Goal: Information Seeking & Learning: Learn about a topic

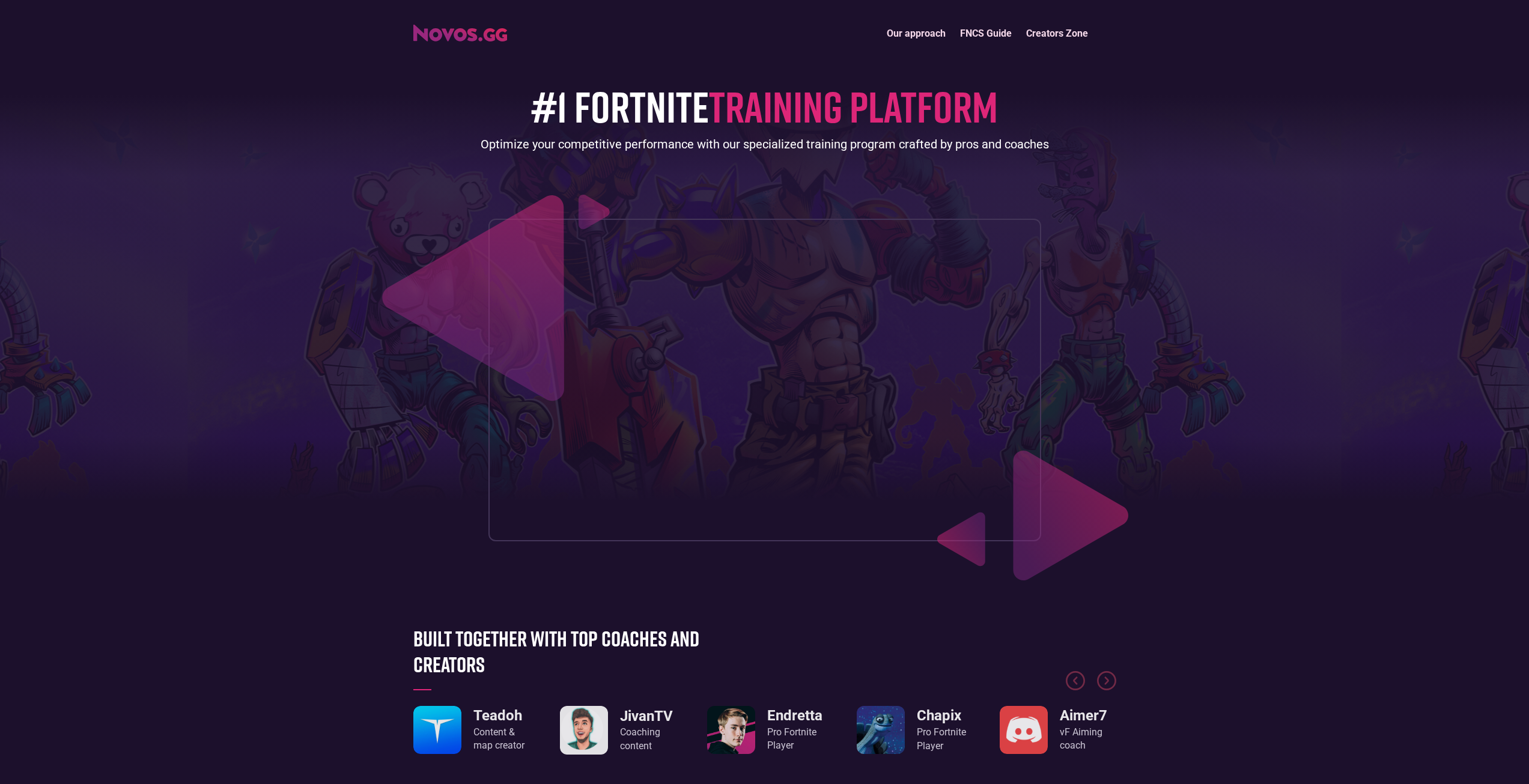
click at [457, 34] on img "home" at bounding box center [460, 32] width 94 height 16
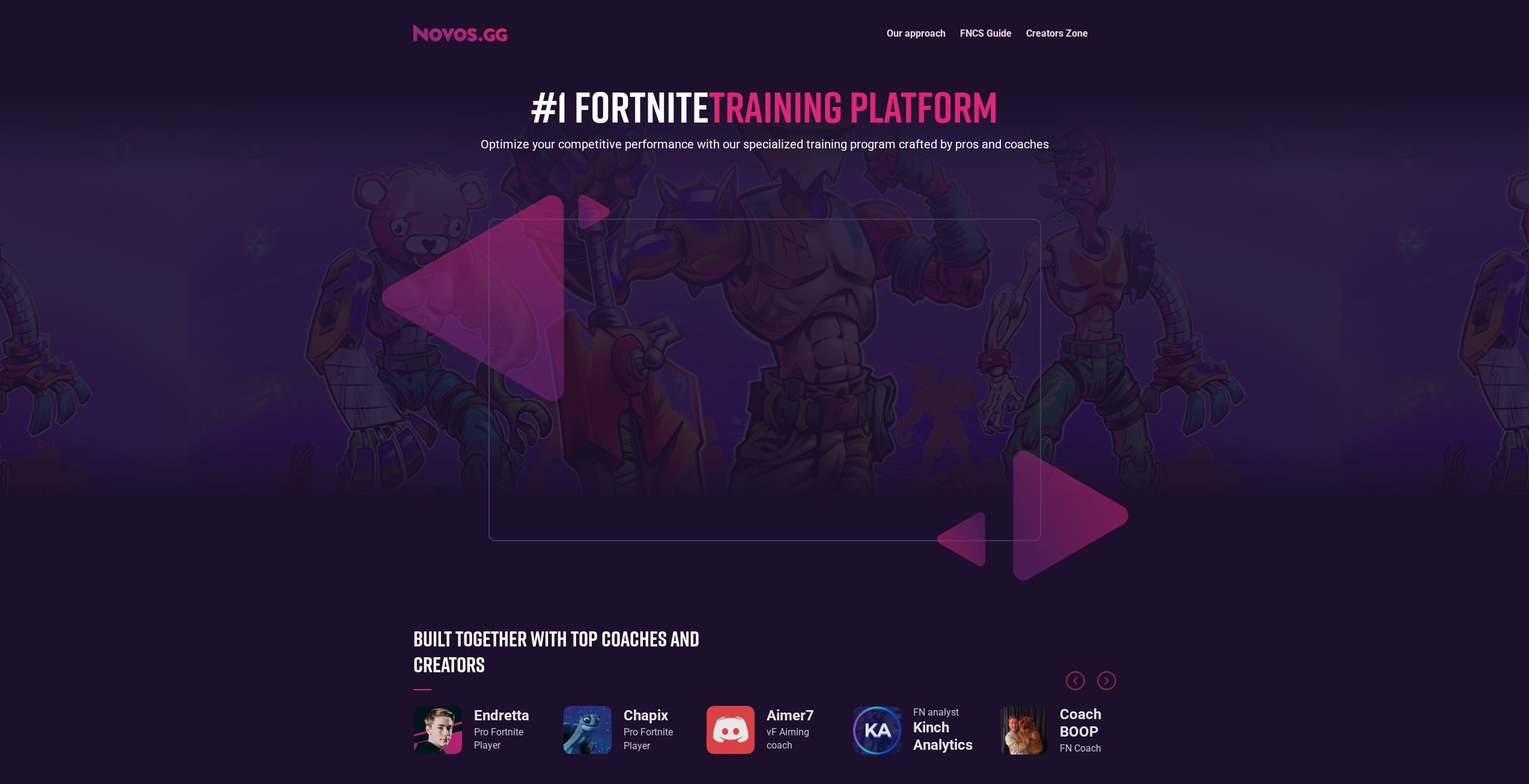
click at [9, 1] on header "Our approach FNCS Guide Creators Zone #1 FORTNITE TRAINING PLATFORM Optimize yo…" at bounding box center [764, 295] width 1529 height 589
drag, startPoint x: 575, startPoint y: 118, endPoint x: 481, endPoint y: 32, distance: 127.4
click at [505, 62] on div "#1 FORTNITE TRAINING PLATFORM Optimize your competitive performance with our sp…" at bounding box center [764, 293] width 703 height 495
click at [957, 32] on link "FNCS Guide" at bounding box center [986, 34] width 66 height 26
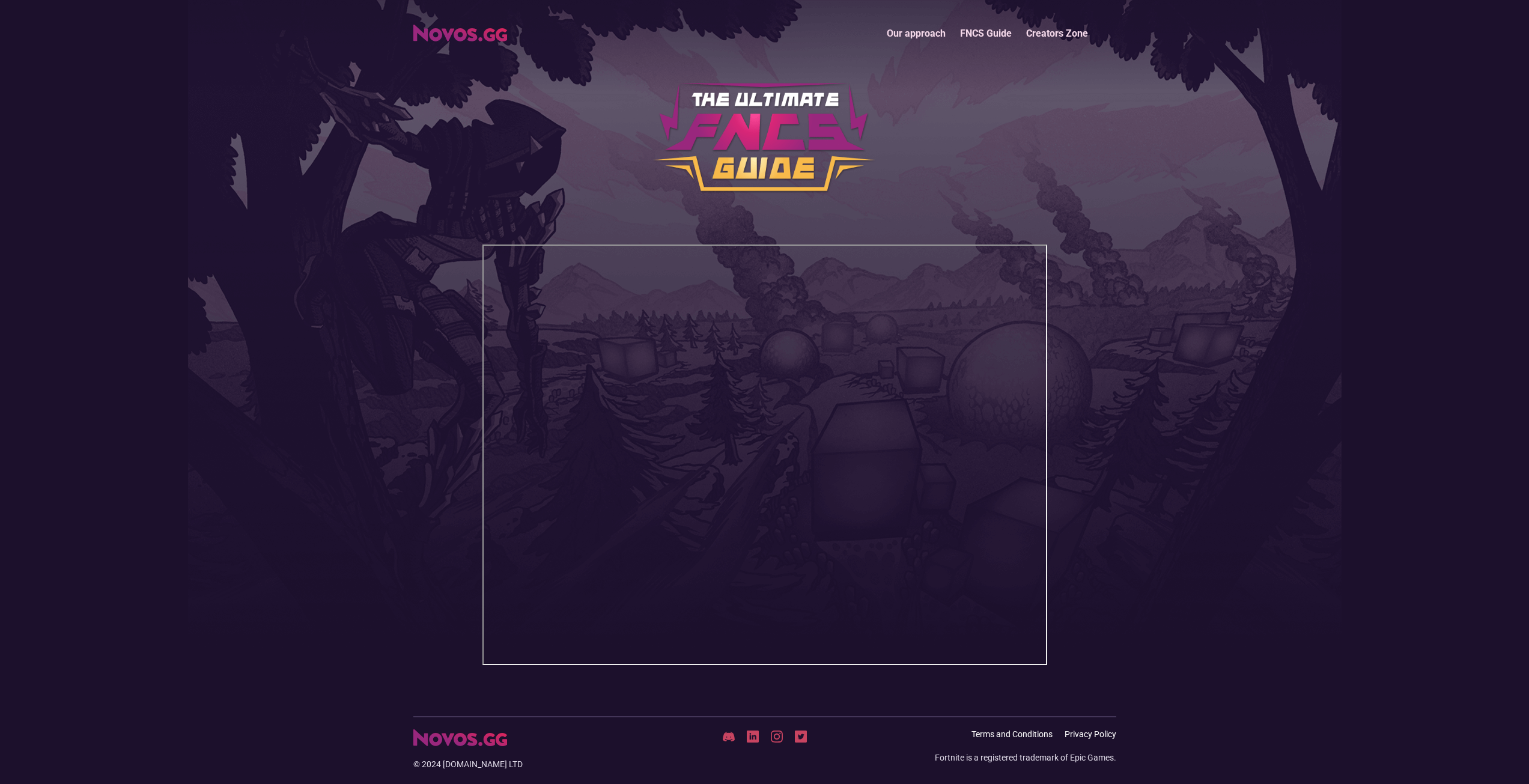
click at [919, 27] on link "Our approach" at bounding box center [916, 34] width 74 height 26
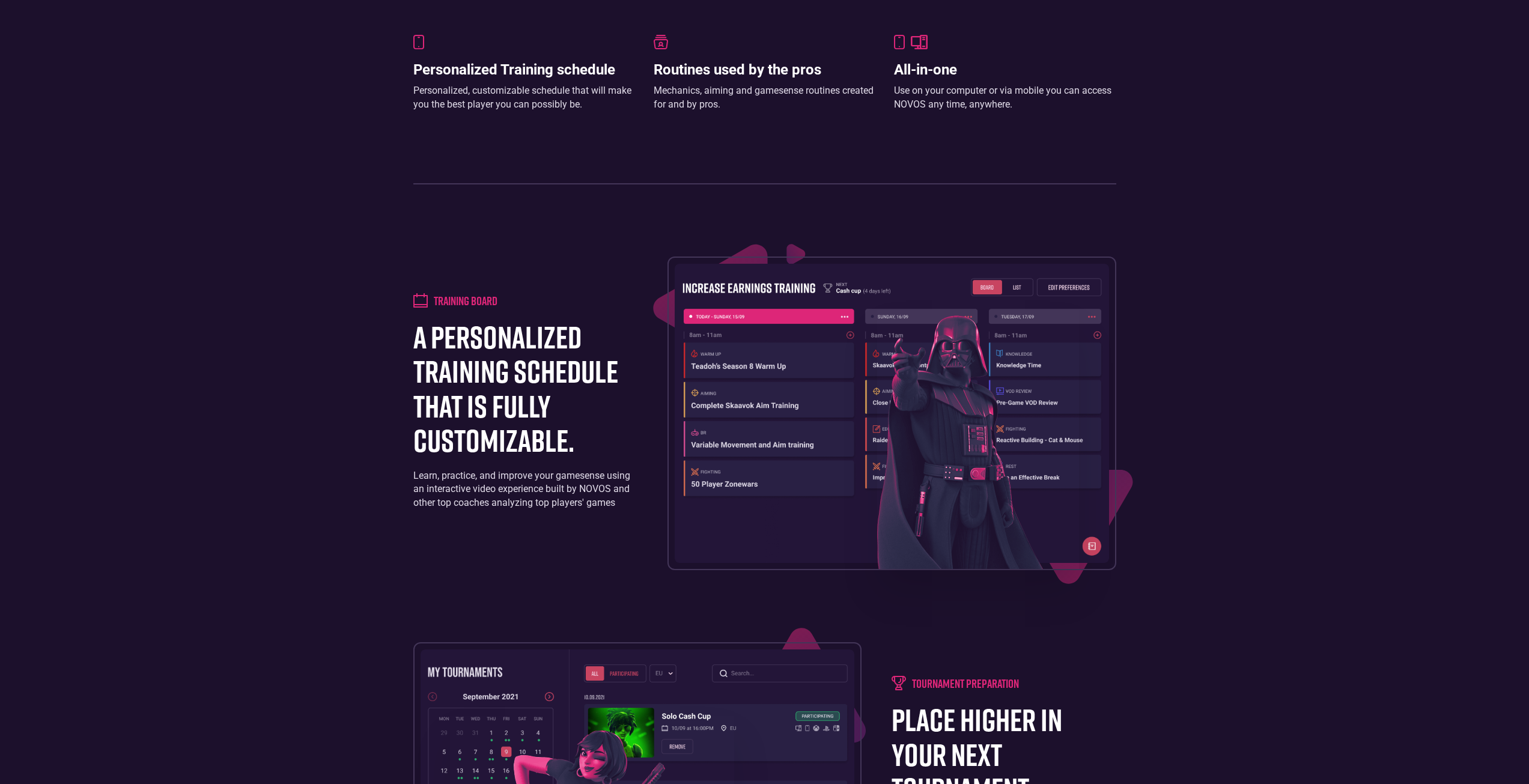
scroll to position [1098, 0]
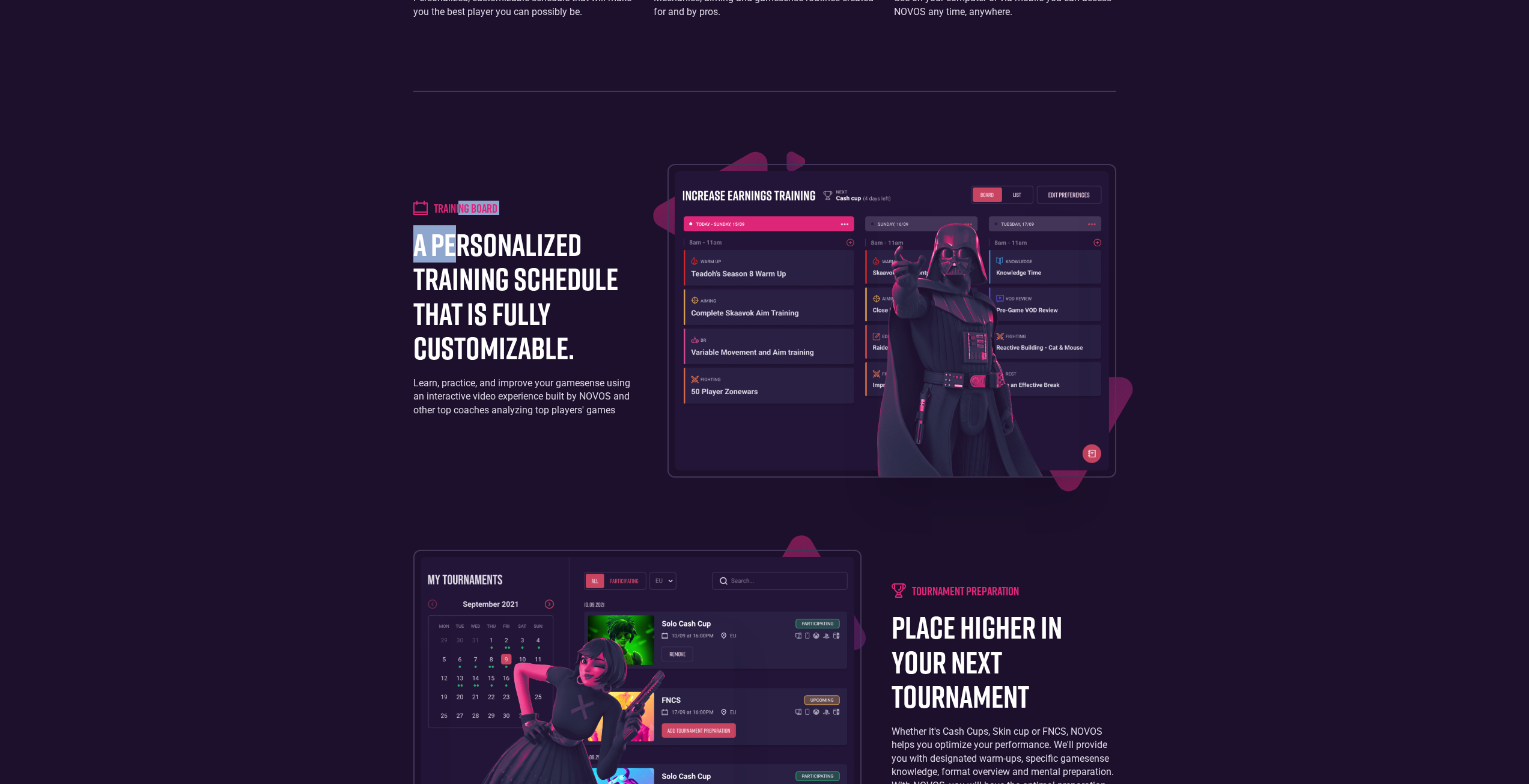
drag, startPoint x: 459, startPoint y: 204, endPoint x: 446, endPoint y: 225, distance: 24.7
click at [450, 220] on div "Training board a personalized training schedule that is fully customizable. Lea…" at bounding box center [525, 321] width 224 height 240
click at [442, 227] on h1 "a personalized training schedule that is fully customizable." at bounding box center [525, 295] width 224 height 138
click at [446, 211] on h4 "Training board" at bounding box center [466, 208] width 64 height 15
click at [421, 199] on div "Training board a personalized training schedule that is fully customizable. Lea…" at bounding box center [764, 321] width 703 height 314
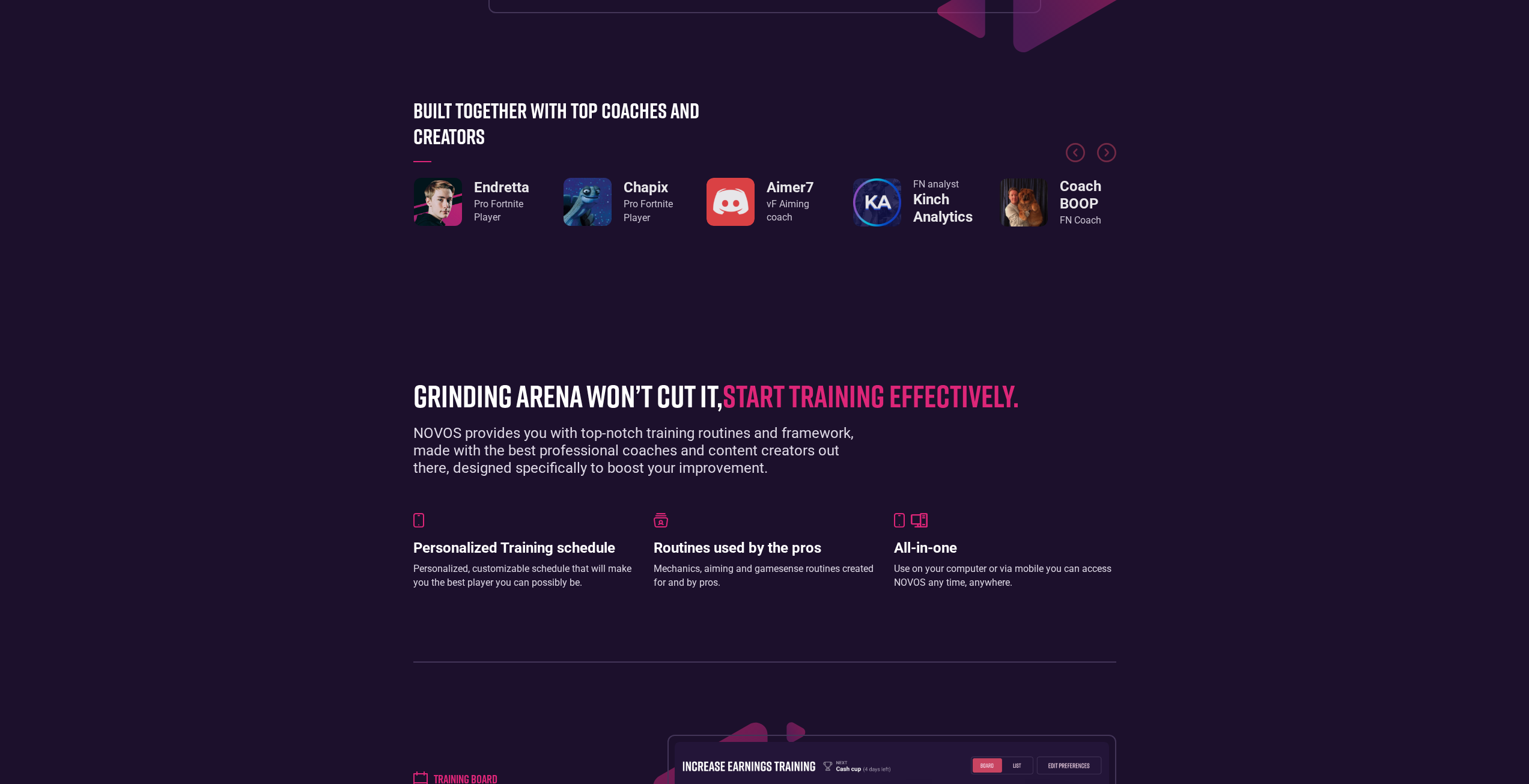
scroll to position [498, 0]
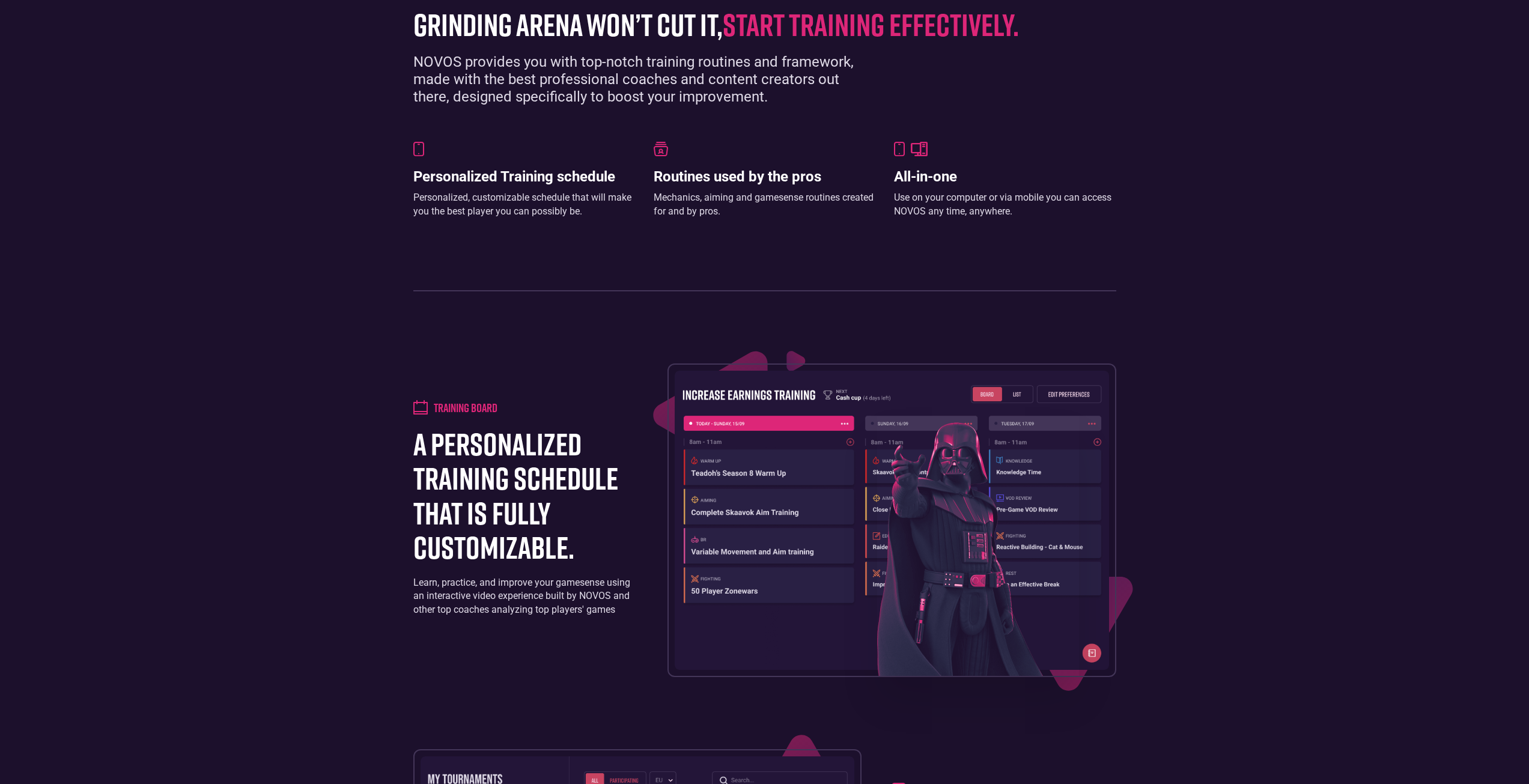
scroll to position [901, 0]
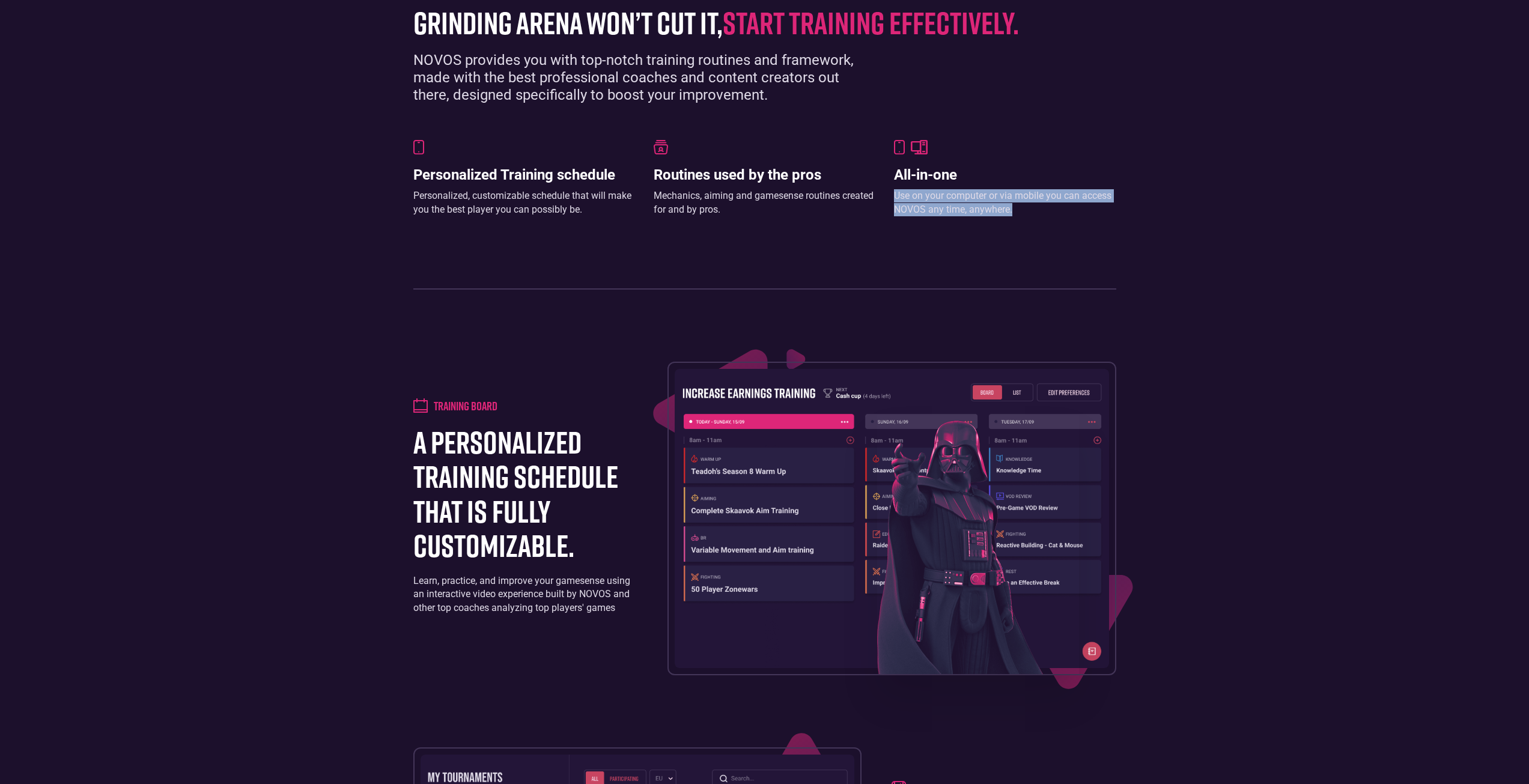
drag, startPoint x: 961, startPoint y: 224, endPoint x: 884, endPoint y: 189, distance: 84.6
click at [884, 189] on div "[GEOGRAPHIC_DATA] won’t cut it, start training effectively. NOVOS provides you …" at bounding box center [764, 141] width 715 height 296
drag, startPoint x: 1004, startPoint y: 291, endPoint x: 1012, endPoint y: 287, distance: 8.9
click at [1005, 291] on section "[GEOGRAPHIC_DATA] won’t cut it, start training effectively. NOVOS provides you …" at bounding box center [764, 141] width 1529 height 368
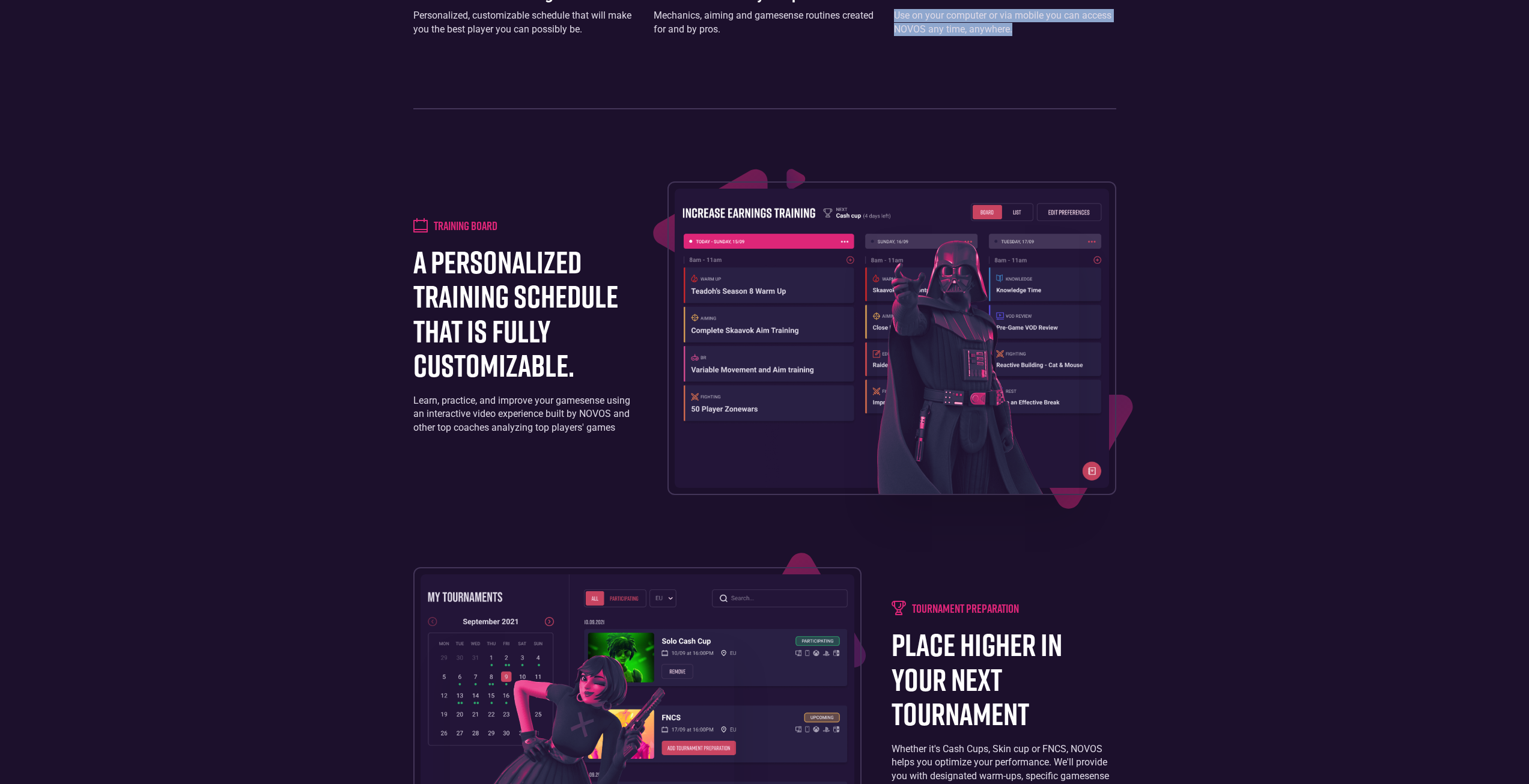
click at [761, 442] on img at bounding box center [891, 338] width 434 height 299
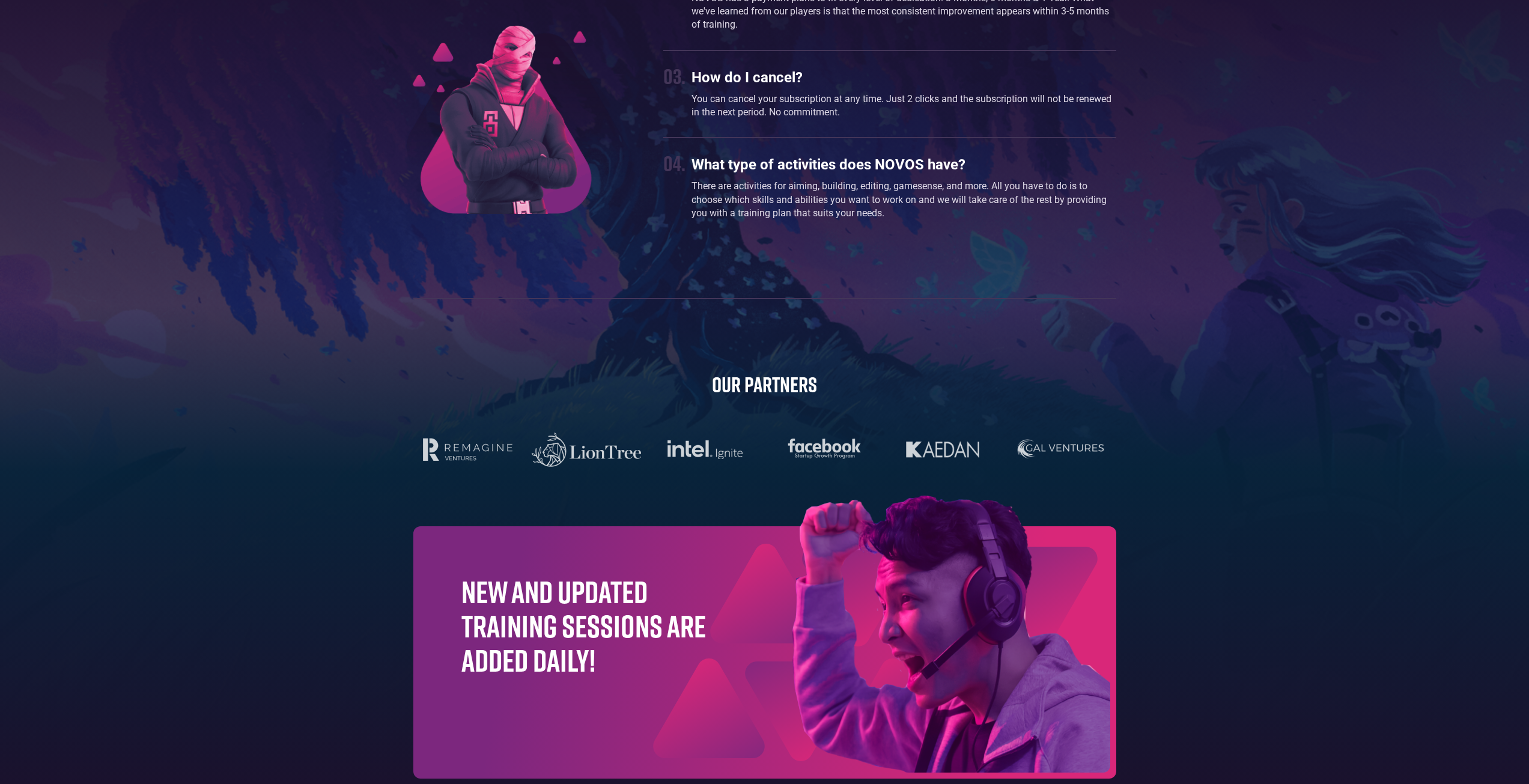
scroll to position [3578, 0]
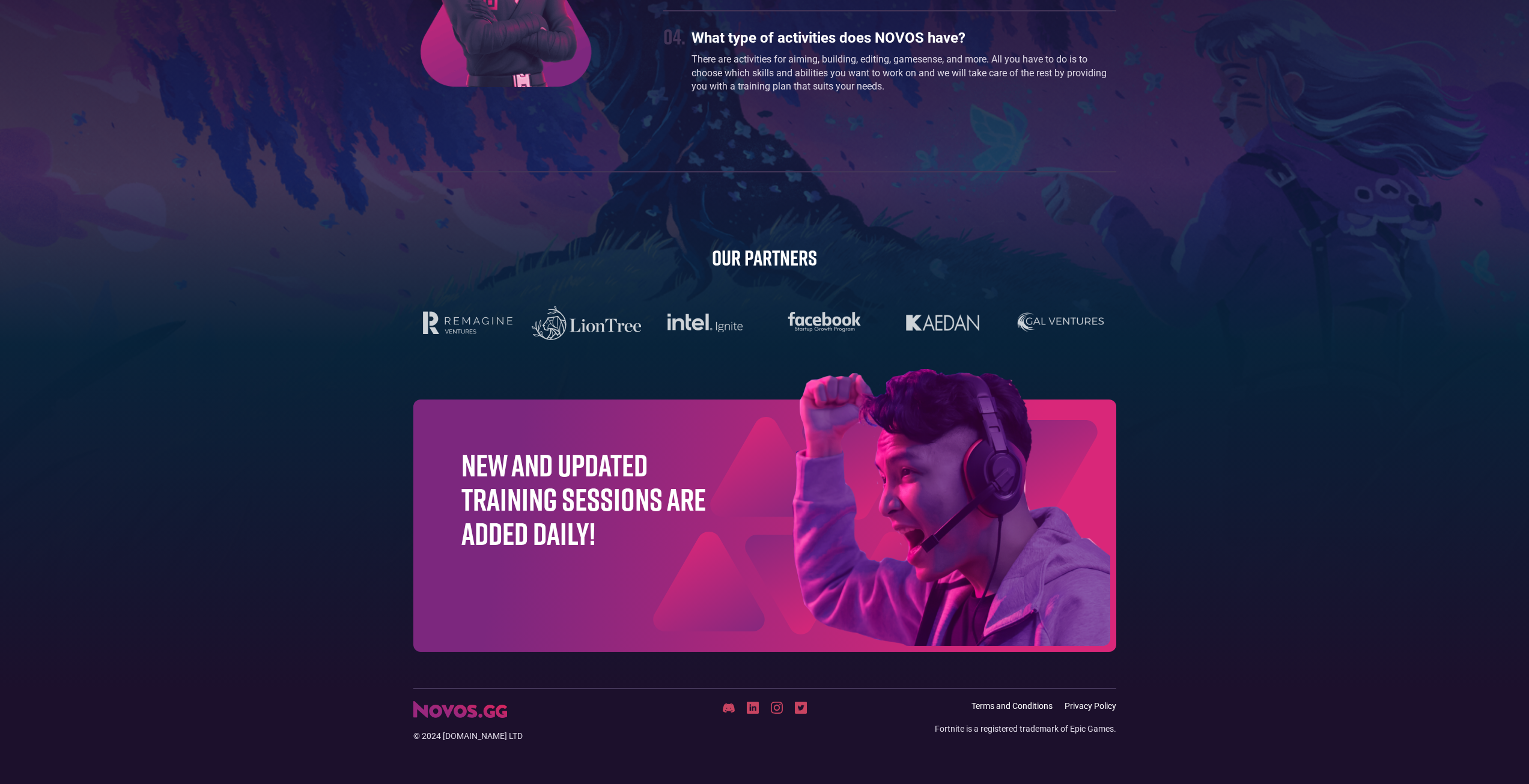
click at [559, 528] on h1 "New and updated training sessions are added daily!" at bounding box center [584, 499] width 245 height 103
click at [716, 709] on div at bounding box center [765, 707] width 234 height 13
click at [740, 704] on div at bounding box center [765, 707] width 234 height 13
